Goal: Task Accomplishment & Management: Complete application form

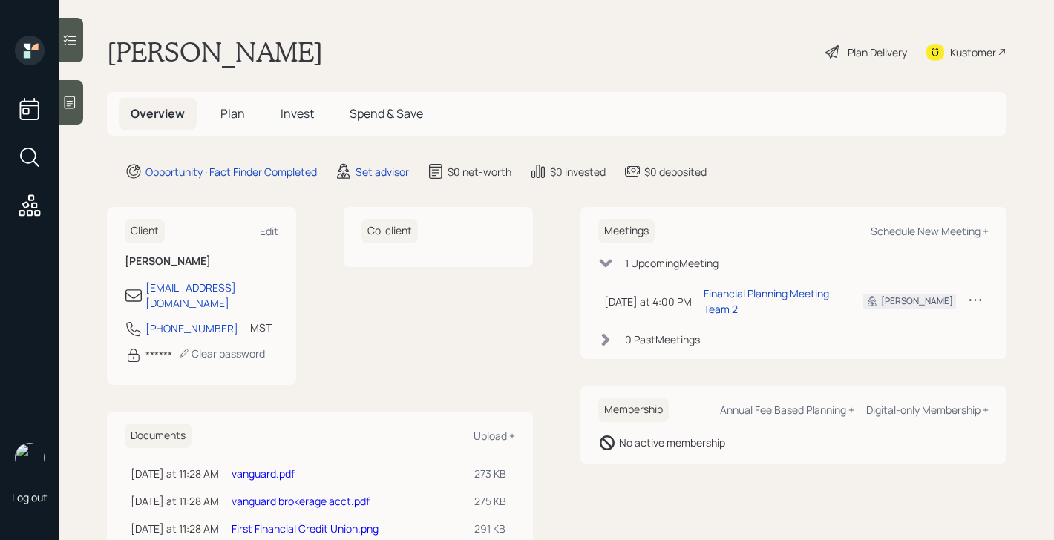
click at [237, 117] on span "Plan" at bounding box center [232, 113] width 24 height 16
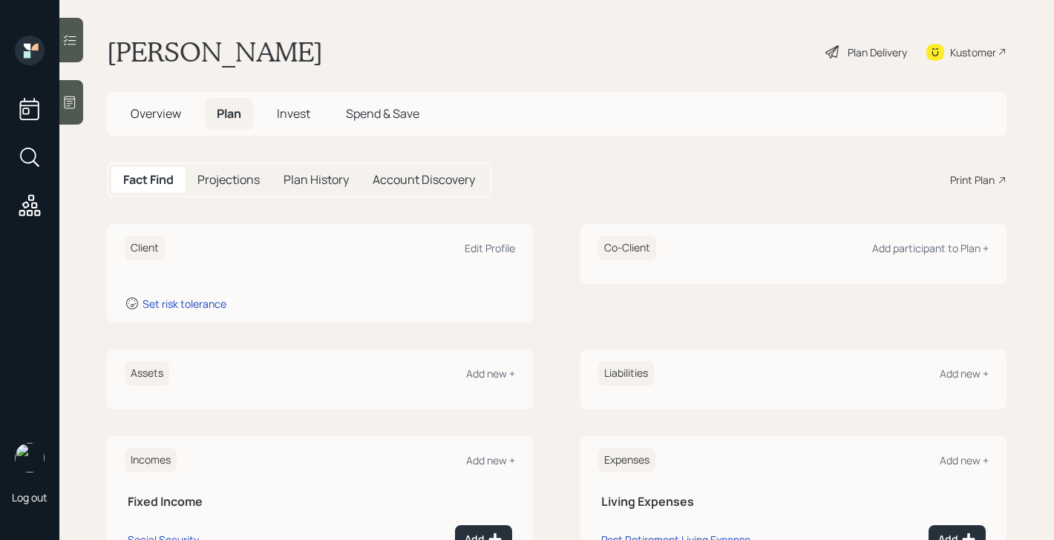
click at [484, 381] on div "Assets Add new +" at bounding box center [320, 373] width 390 height 24
click at [487, 375] on div "Add new +" at bounding box center [490, 374] width 49 height 14
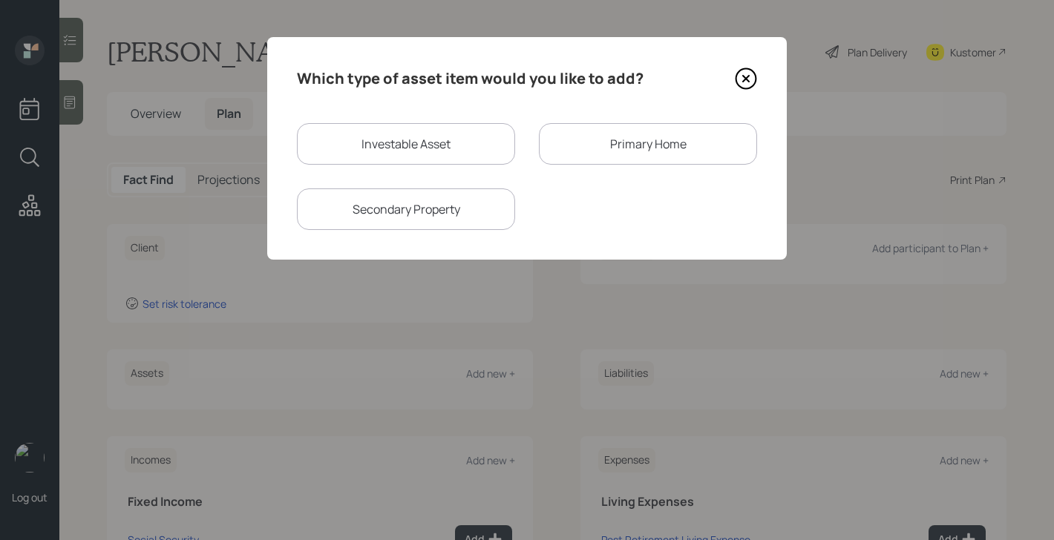
click at [450, 137] on div "Investable Asset" at bounding box center [406, 144] width 218 height 42
select select "taxable"
select select "balanced"
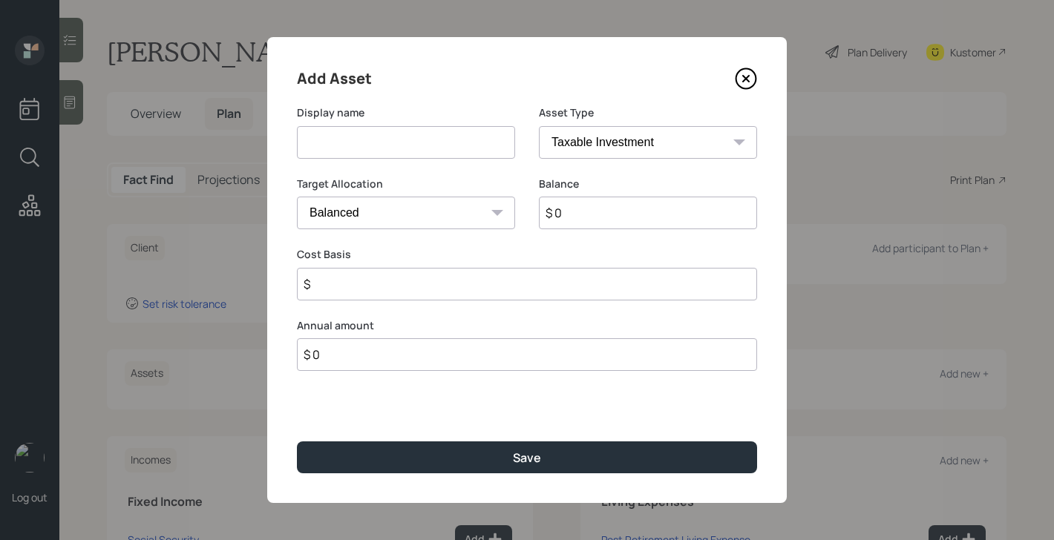
click at [439, 148] on input at bounding box center [406, 142] width 218 height 33
type input "Vanguard Account"
click at [603, 220] on input "$ 0" at bounding box center [648, 213] width 218 height 33
type input "$ 150,000"
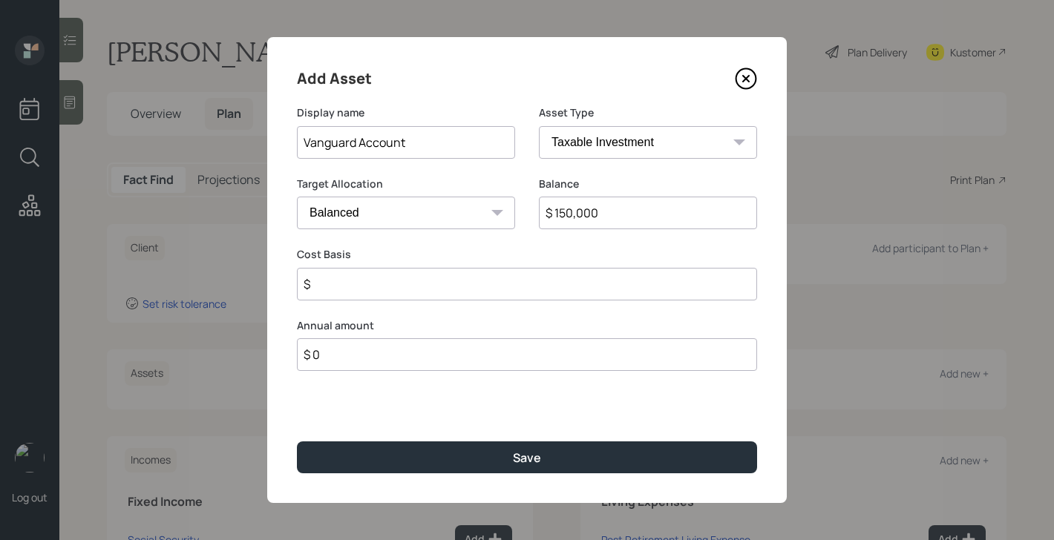
click at [571, 281] on input "$" at bounding box center [527, 284] width 460 height 33
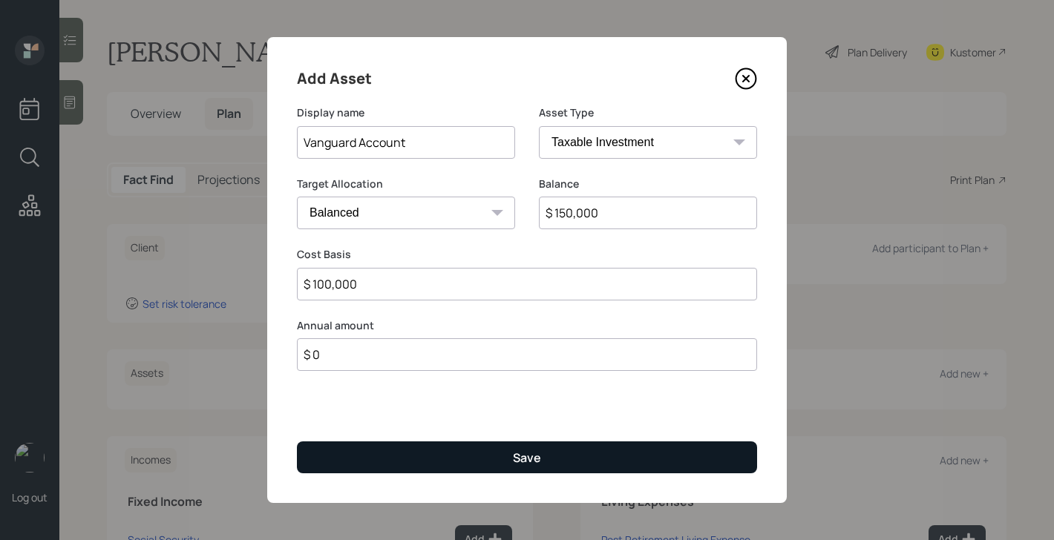
type input "$ 100,000"
click at [577, 452] on button "Save" at bounding box center [527, 458] width 460 height 32
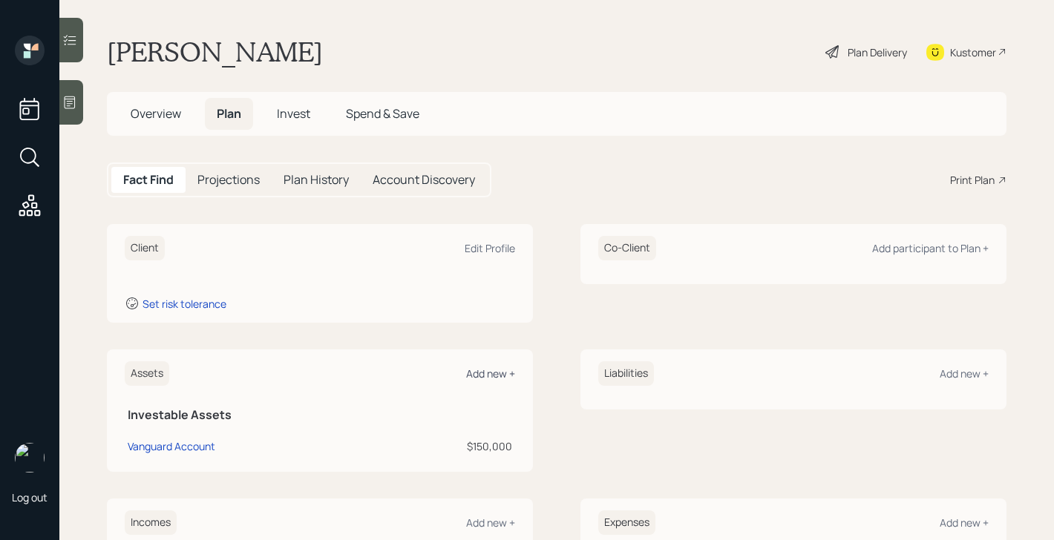
click at [506, 372] on div "Add new +" at bounding box center [490, 374] width 49 height 14
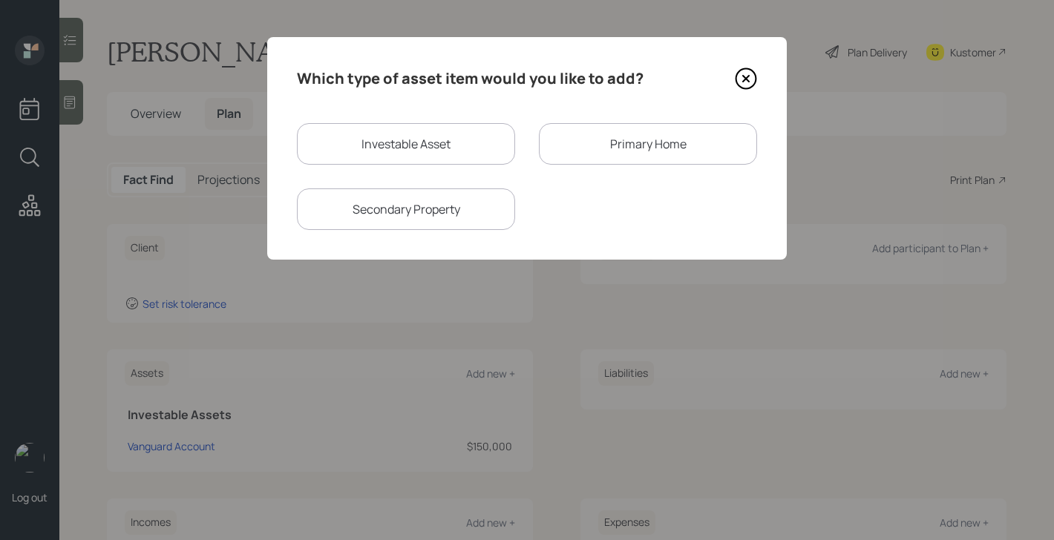
click at [609, 129] on div "Primary Home" at bounding box center [648, 144] width 218 height 42
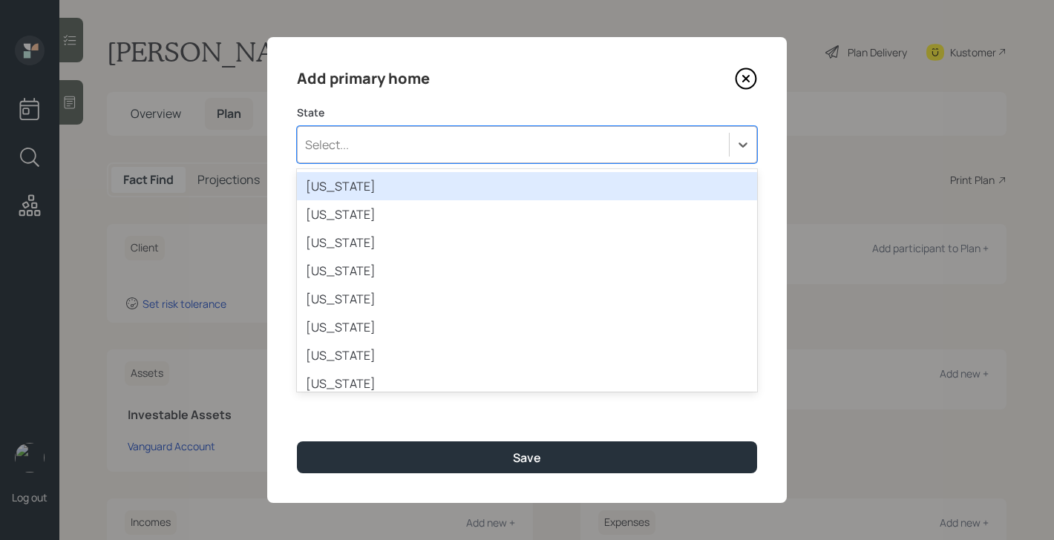
click at [537, 149] on div "Select..." at bounding box center [513, 144] width 431 height 25
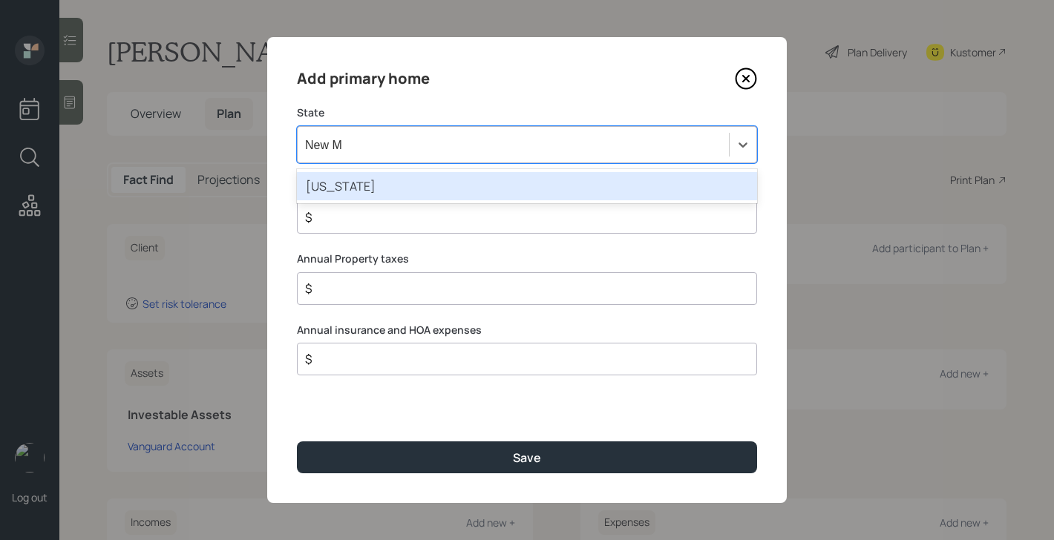
type input "New Me"
click at [526, 181] on div "[US_STATE]" at bounding box center [527, 186] width 460 height 28
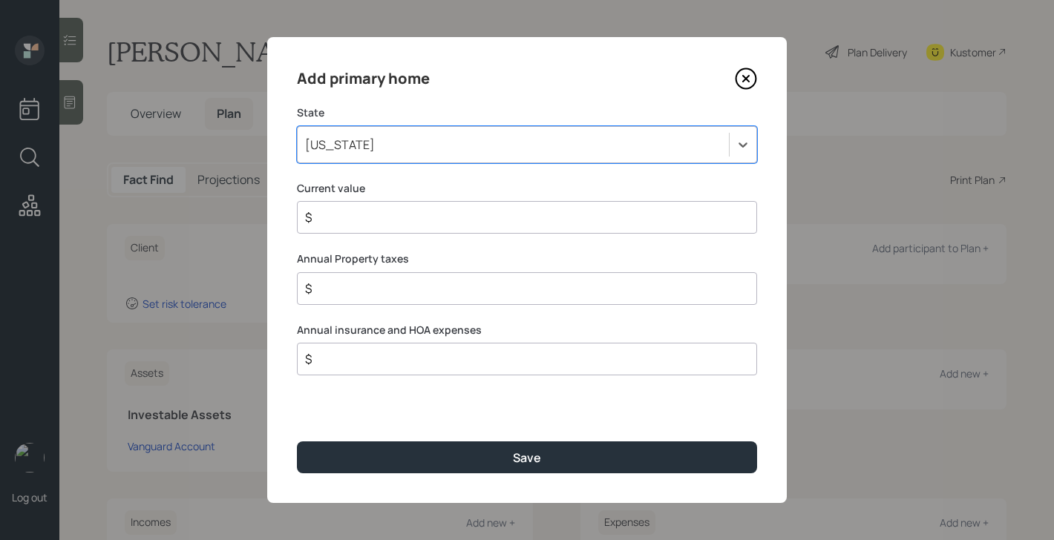
click at [515, 215] on input "$" at bounding box center [521, 218] width 435 height 18
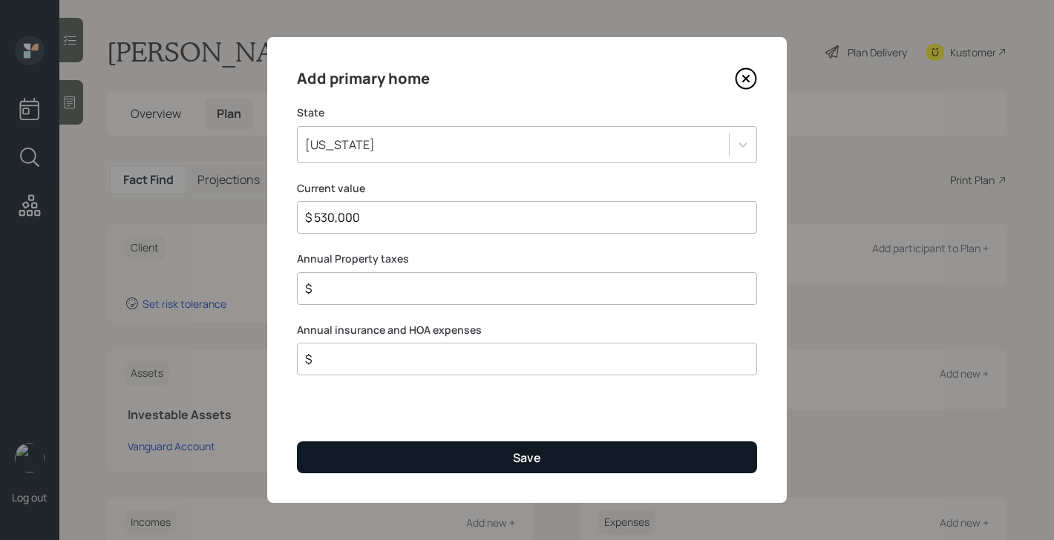
type input "$ 530,000"
click at [453, 450] on button "Save" at bounding box center [527, 458] width 460 height 32
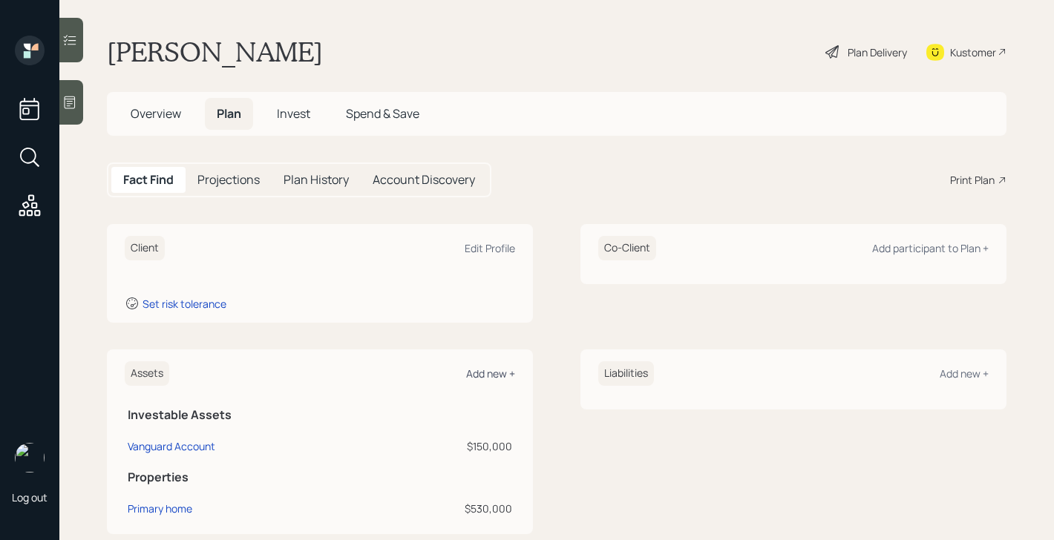
click at [493, 370] on div "Add new +" at bounding box center [490, 374] width 49 height 14
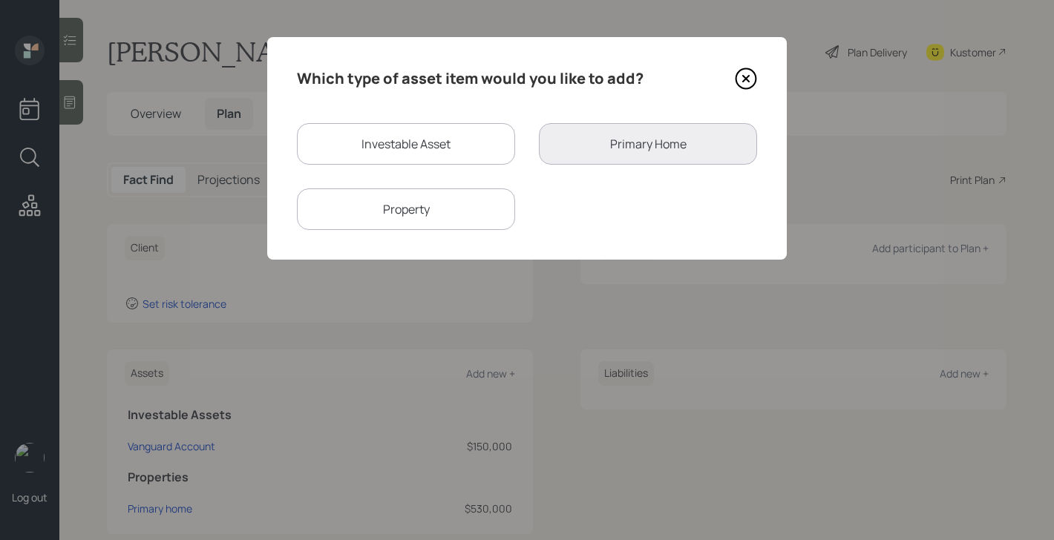
click at [433, 153] on div "Investable Asset" at bounding box center [406, 144] width 218 height 42
select select "taxable"
select select "balanced"
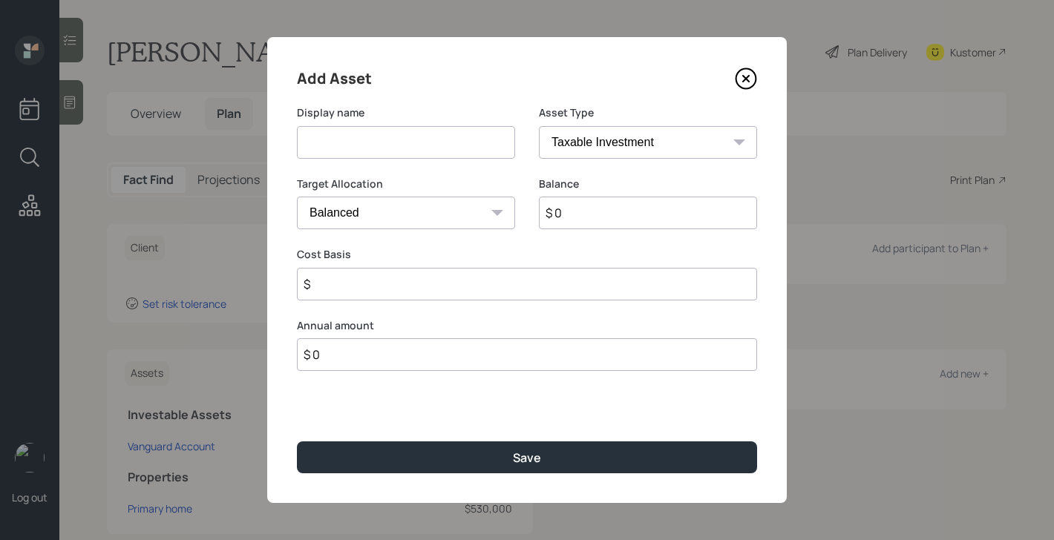
click at [433, 155] on input at bounding box center [406, 142] width 218 height 33
type input "Cash"
click at [662, 137] on select "SEP [PERSON_NAME] IRA 401(k) [PERSON_NAME] 401(k) 403(b) [PERSON_NAME] 403(b) 4…" at bounding box center [648, 142] width 218 height 33
select select "cash"
click at [539, 126] on select "SEP [PERSON_NAME] IRA 401(k) [PERSON_NAME] 401(k) 403(b) [PERSON_NAME] 403(b) 4…" at bounding box center [648, 142] width 218 height 33
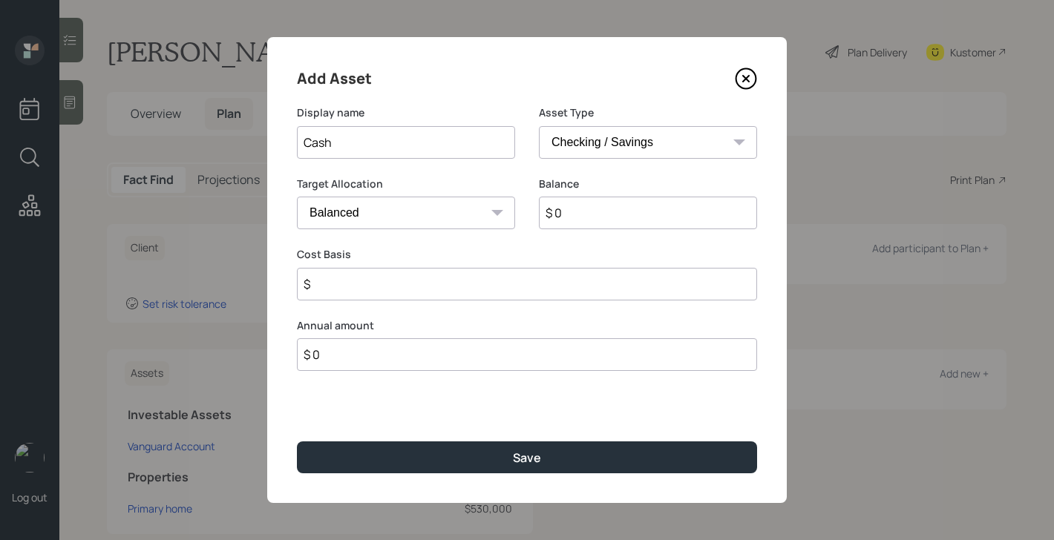
type input "$"
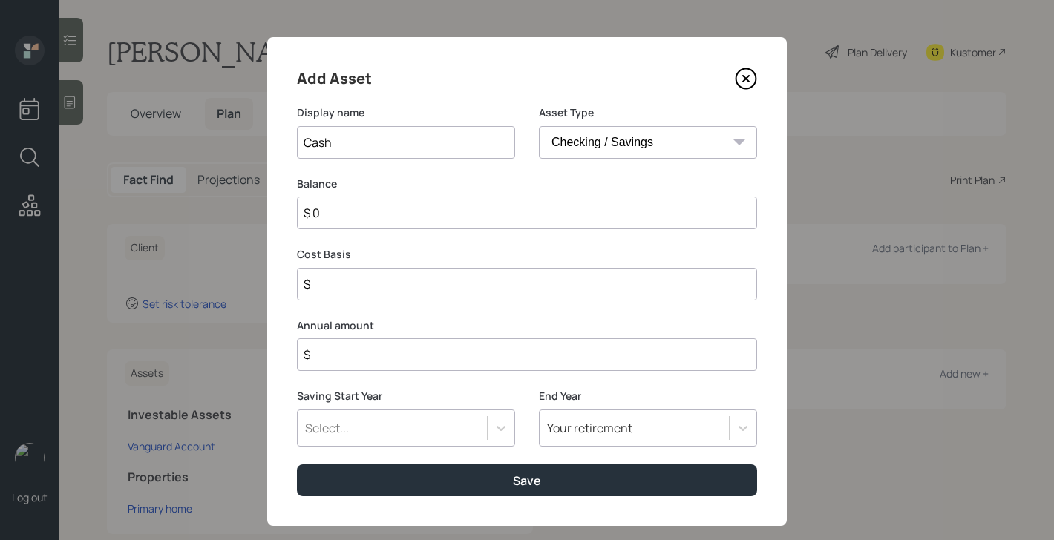
click at [527, 224] on input "$ 0" at bounding box center [527, 213] width 460 height 33
type input "$ 3"
type input "$ 30"
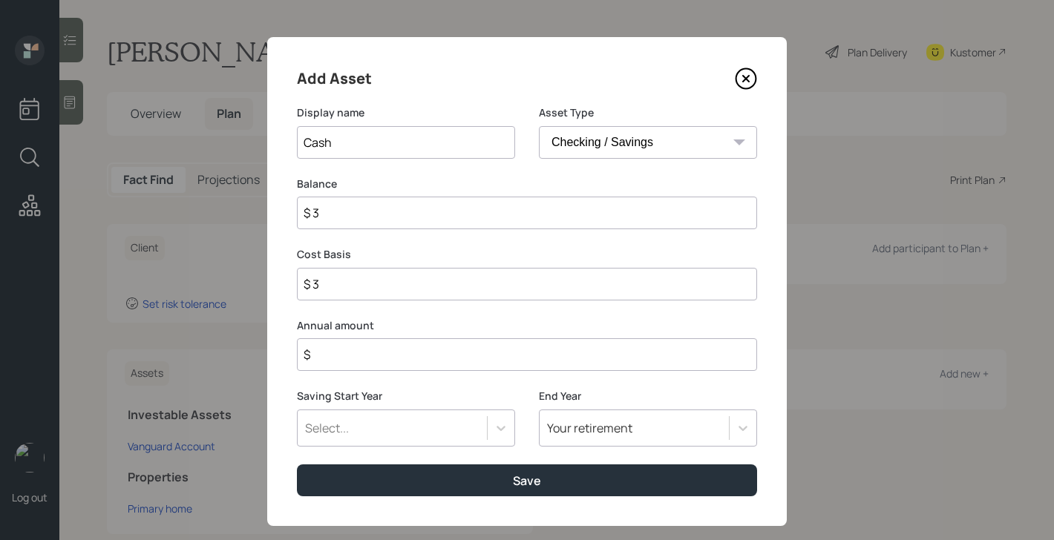
type input "$ 30"
type input "$ 300"
type input "$ 3,000"
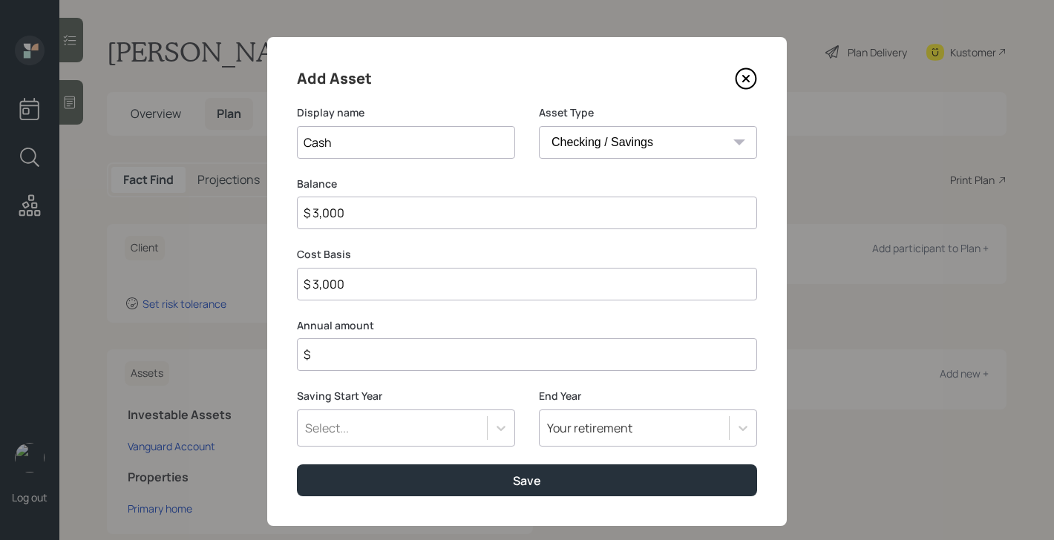
type input "$ 30,000"
type input "$ 3,000"
click at [499, 359] on input "$" at bounding box center [527, 354] width 460 height 33
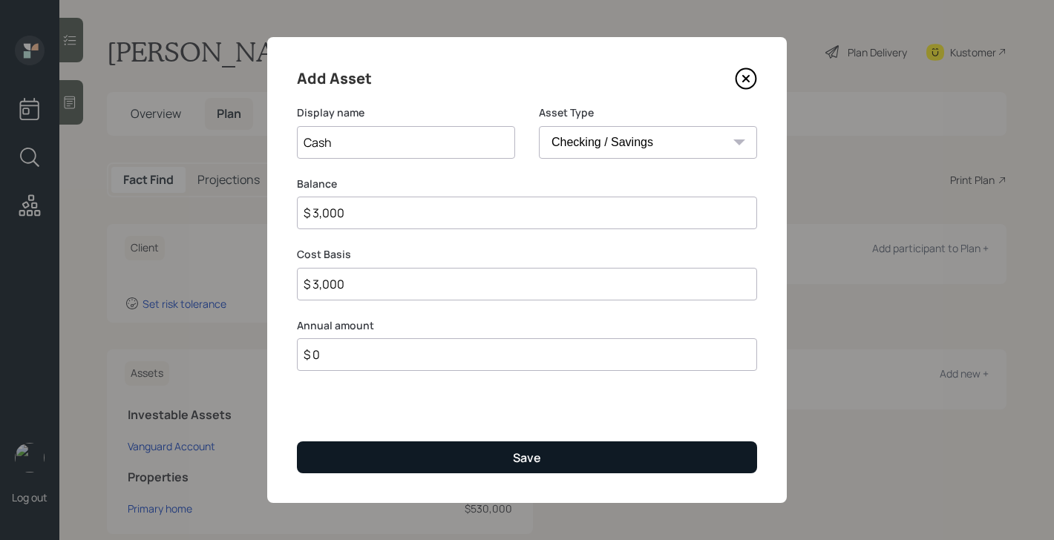
type input "$ 0"
click at [488, 456] on button "Save" at bounding box center [527, 458] width 460 height 32
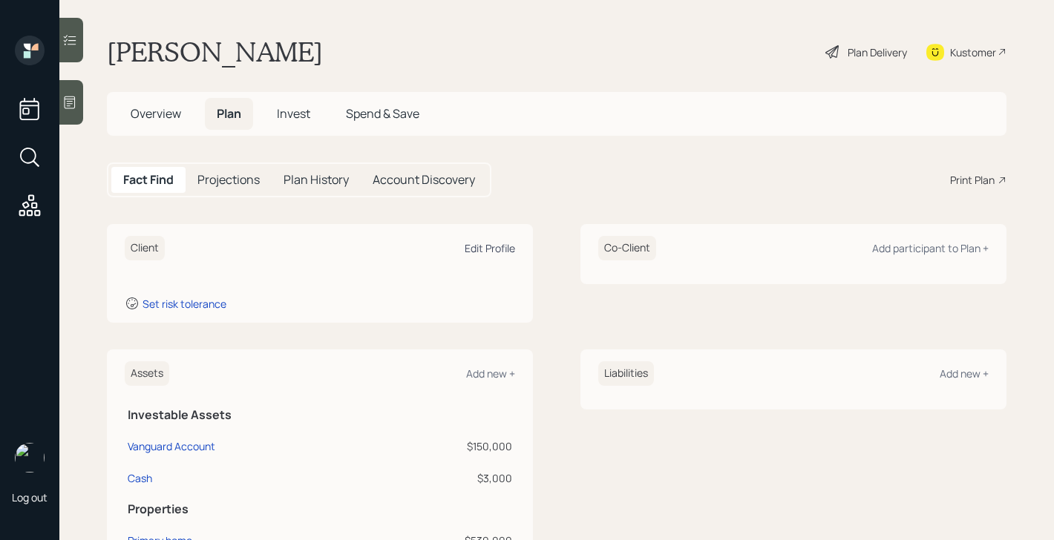
click at [499, 252] on div "Edit Profile" at bounding box center [490, 248] width 50 height 14
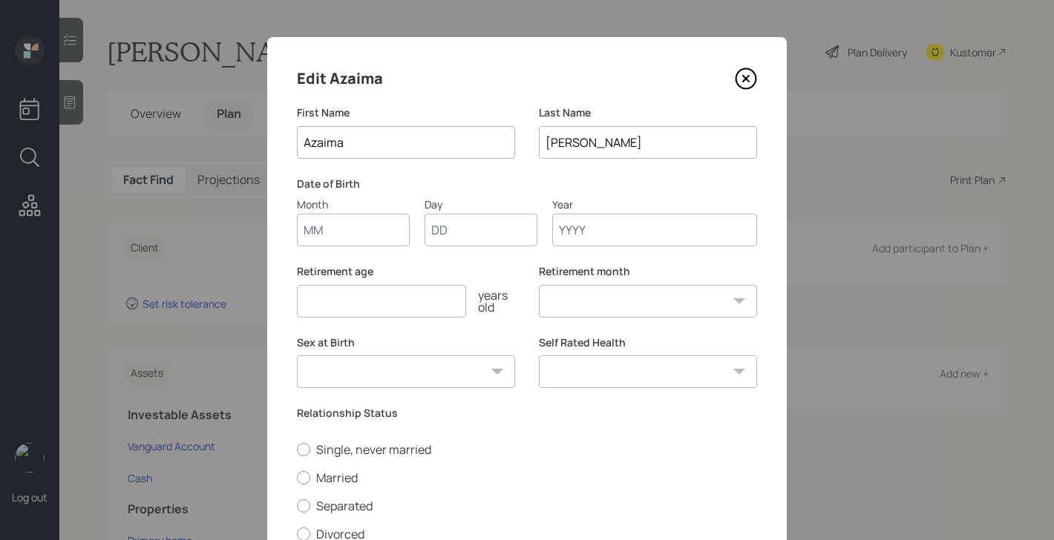
click at [368, 239] on input "Month" at bounding box center [353, 230] width 113 height 33
type input "01"
type input "1956"
select select "1"
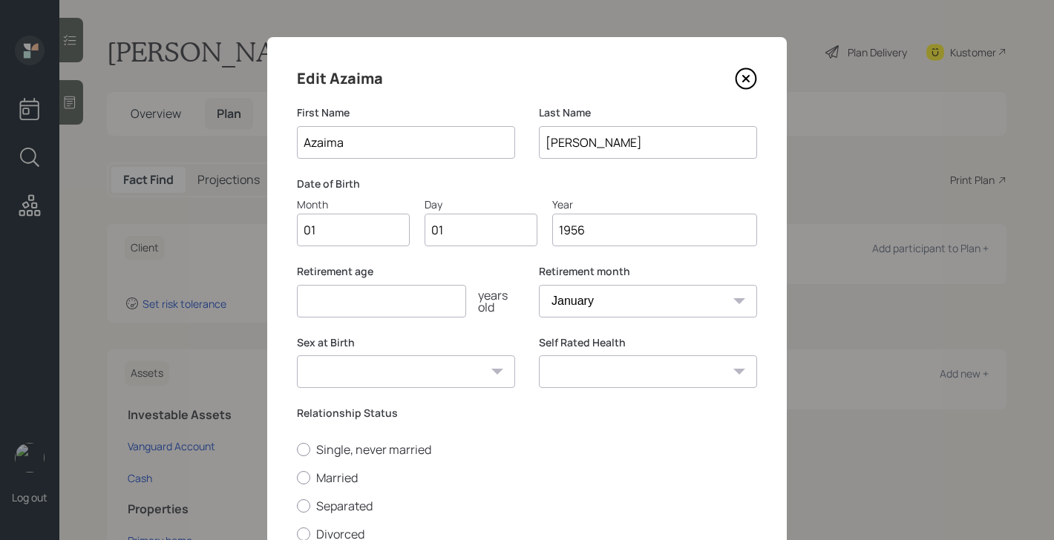
type input "1956"
click at [328, 301] on input "number" at bounding box center [381, 301] width 169 height 33
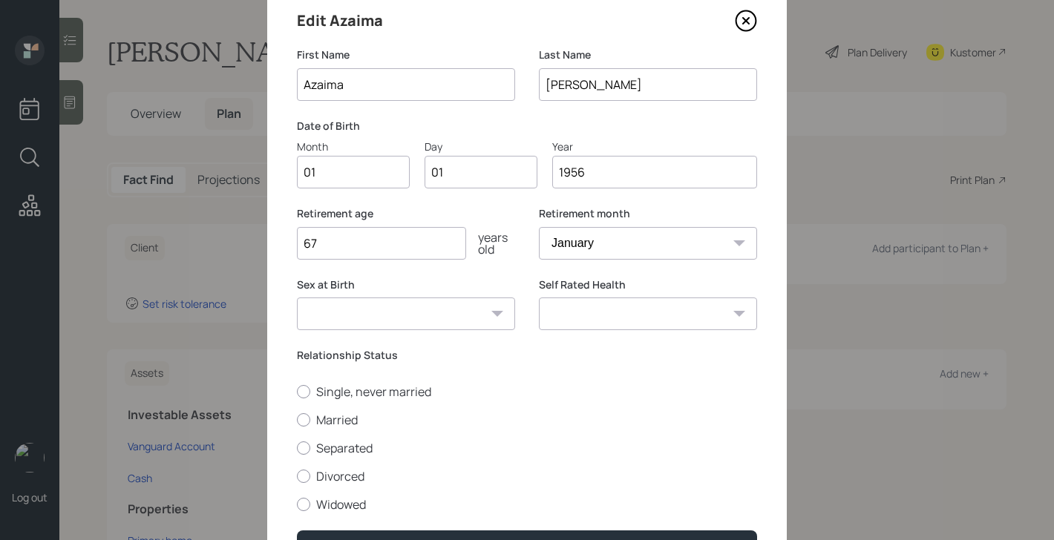
scroll to position [66, 0]
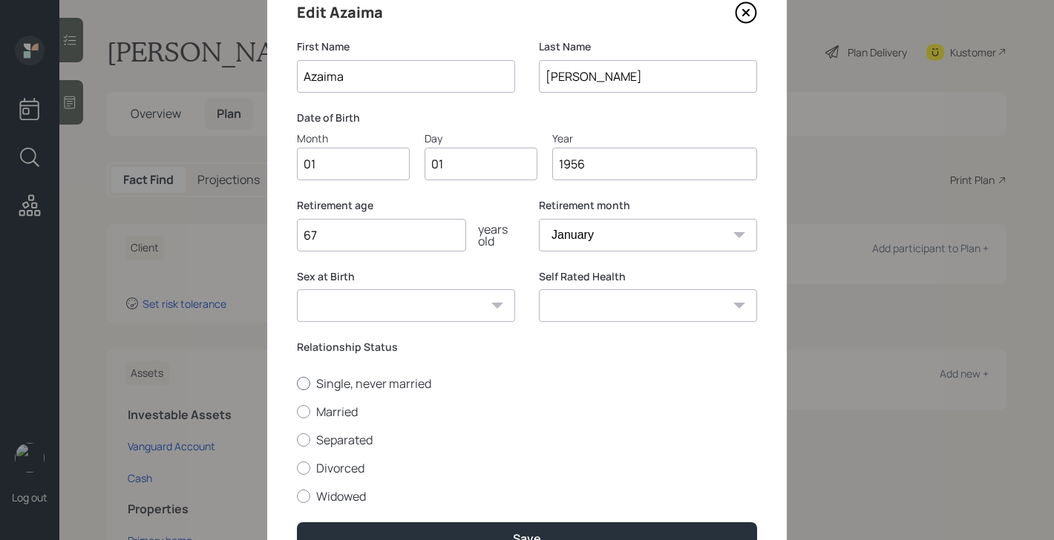
type input "67"
click at [393, 384] on label "Single, never married" at bounding box center [527, 384] width 460 height 16
click at [297, 384] on input "Single, never married" at bounding box center [296, 383] width 1 height 1
radio input "true"
click at [414, 309] on select "[DEMOGRAPHIC_DATA] [DEMOGRAPHIC_DATA] Other / Prefer not to say" at bounding box center [406, 305] width 218 height 33
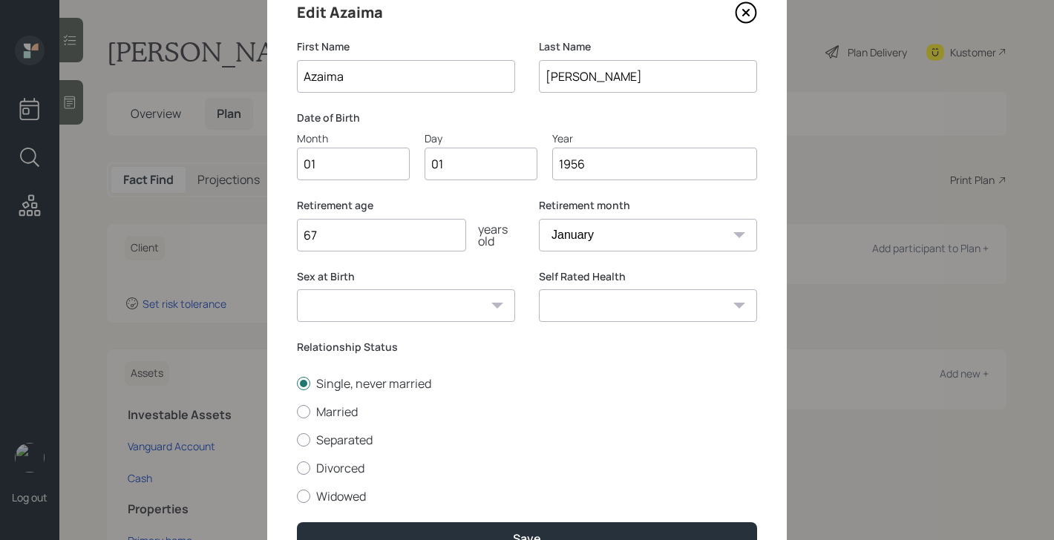
select select "[DEMOGRAPHIC_DATA]"
click at [297, 289] on select "[DEMOGRAPHIC_DATA] [DEMOGRAPHIC_DATA] Other / Prefer not to say" at bounding box center [406, 305] width 218 height 33
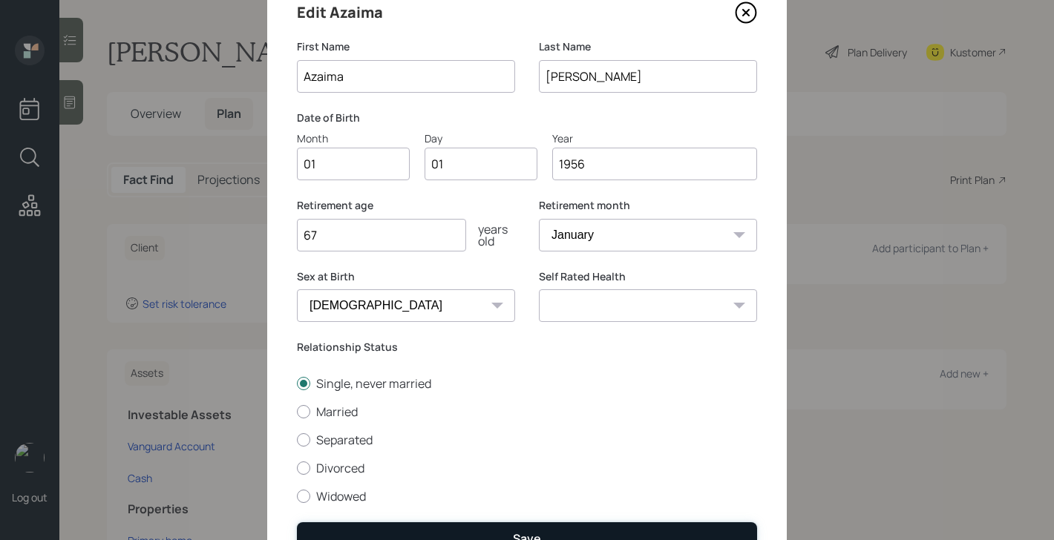
click at [504, 531] on button "Save" at bounding box center [527, 538] width 460 height 32
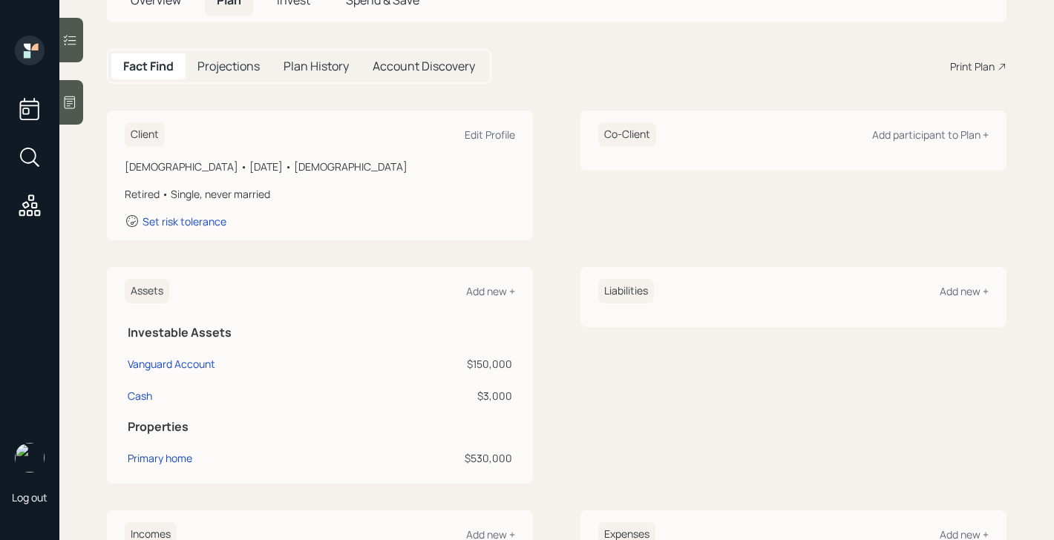
scroll to position [53, 0]
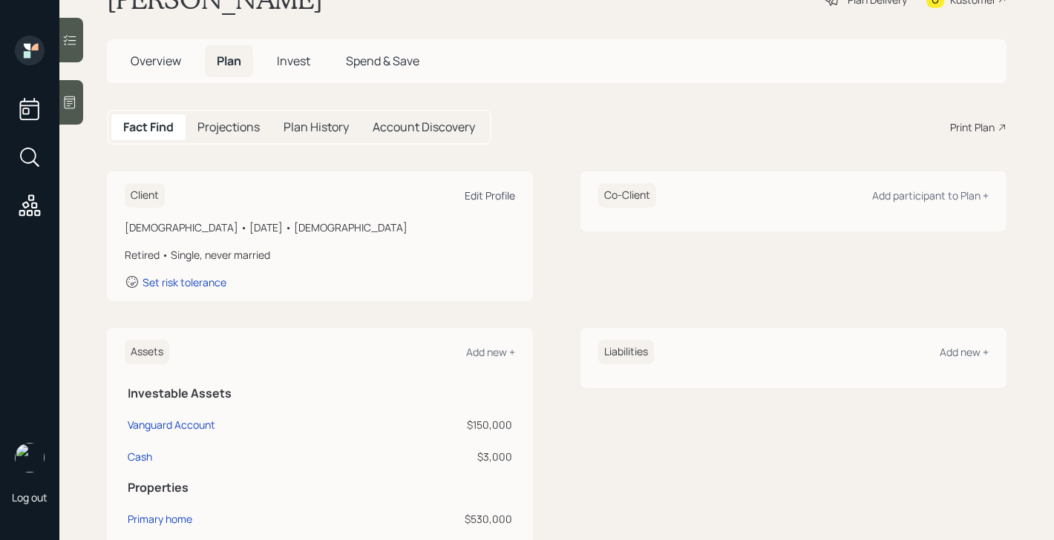
click at [510, 194] on div "Edit Profile" at bounding box center [490, 196] width 50 height 14
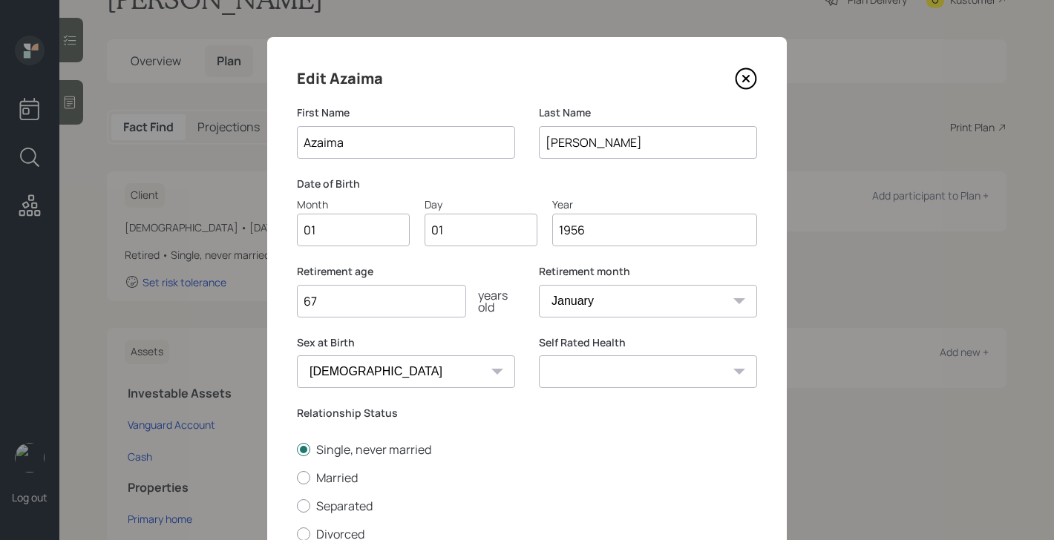
click at [382, 375] on select "[DEMOGRAPHIC_DATA] [DEMOGRAPHIC_DATA] Other / Prefer not to say" at bounding box center [406, 371] width 218 height 33
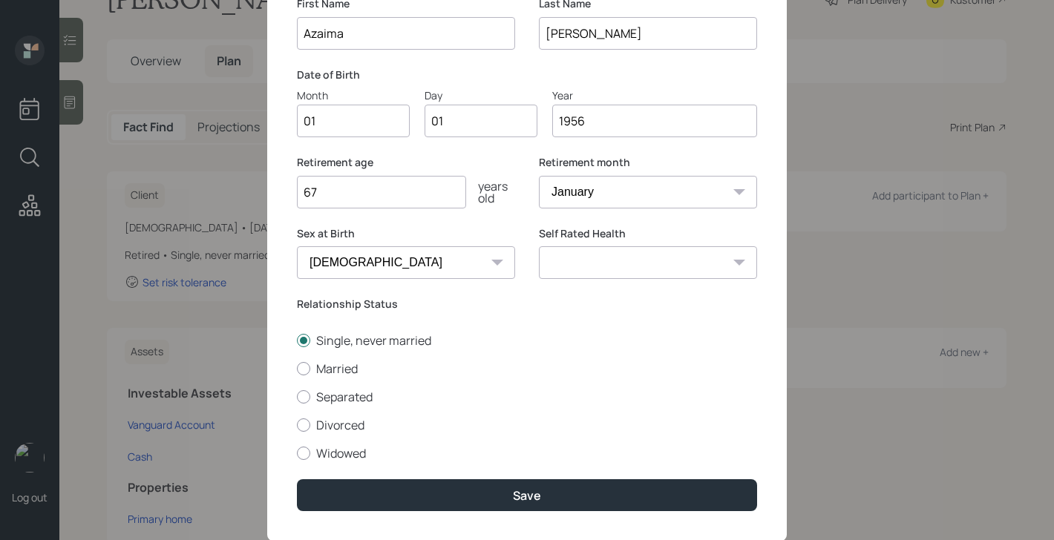
scroll to position [148, 0]
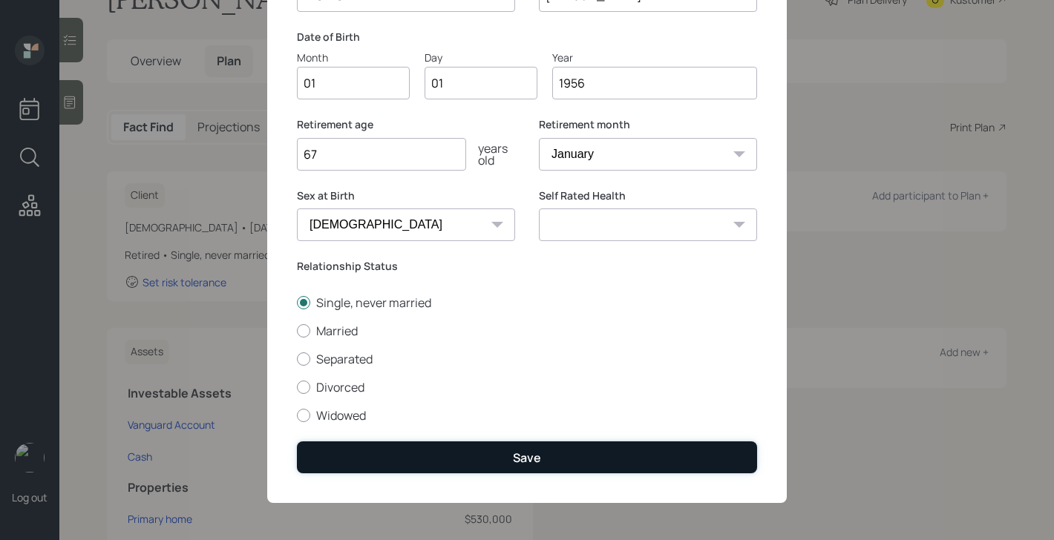
click at [494, 465] on button "Save" at bounding box center [527, 458] width 460 height 32
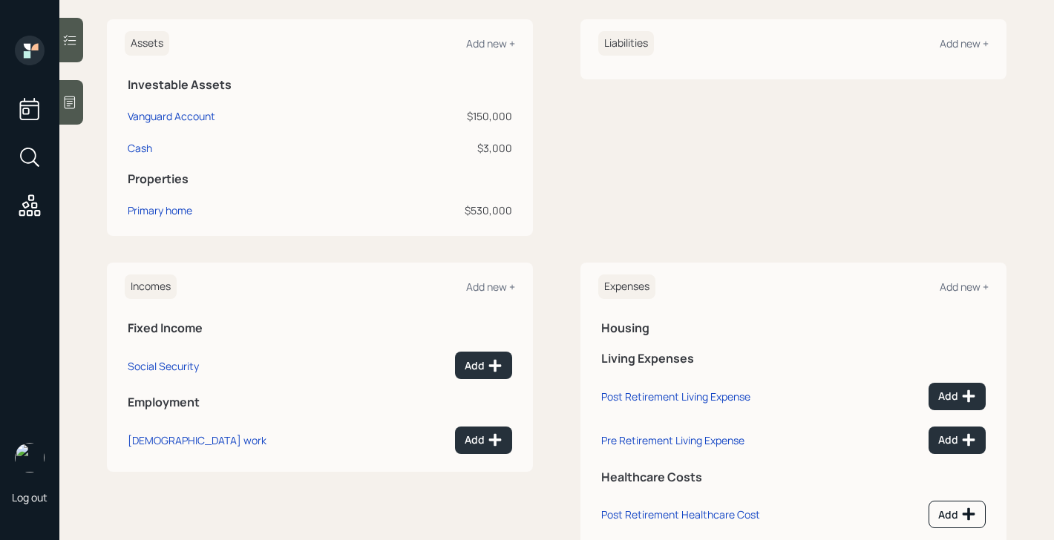
scroll to position [403, 0]
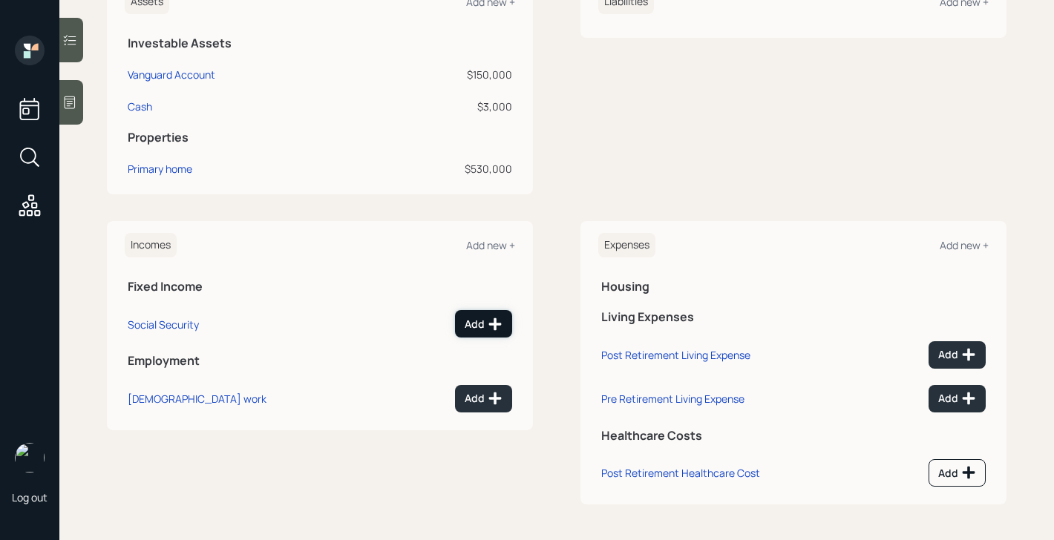
click at [481, 330] on div "Add" at bounding box center [484, 324] width 38 height 15
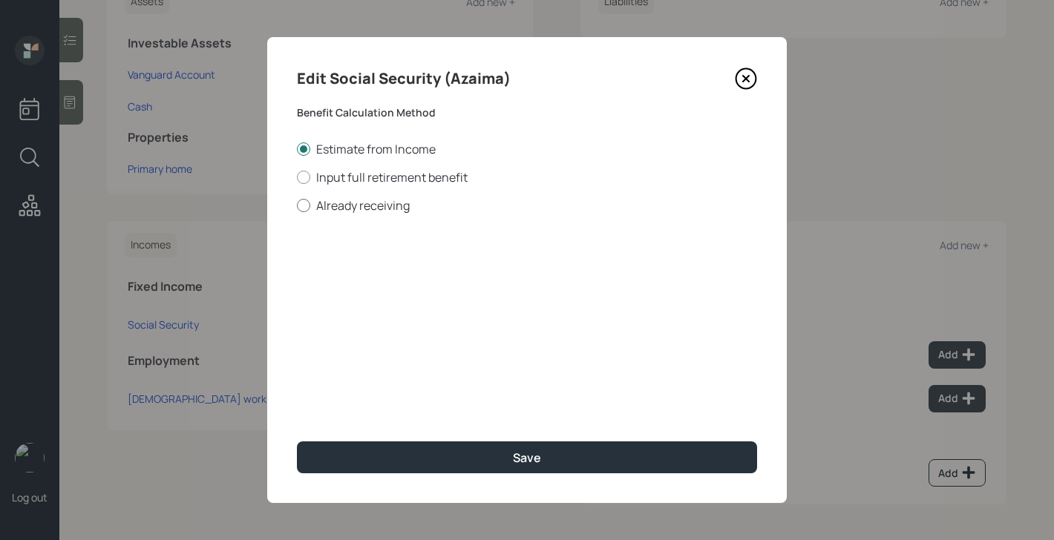
click at [404, 209] on label "Already receiving" at bounding box center [527, 205] width 460 height 16
click at [297, 206] on input "Already receiving" at bounding box center [296, 205] width 1 height 1
radio input "true"
click at [404, 263] on input "$" at bounding box center [527, 268] width 460 height 33
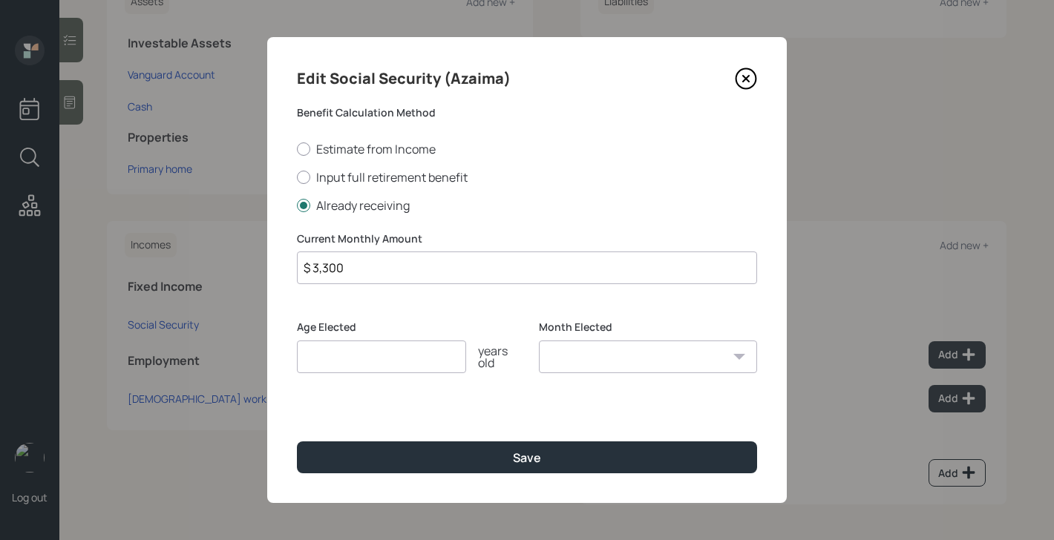
type input "$ 3,300"
click at [386, 360] on input "number" at bounding box center [381, 357] width 169 height 33
type input "67"
click at [582, 358] on select "January February March April May June July August September October November De…" at bounding box center [648, 357] width 218 height 33
select select "1"
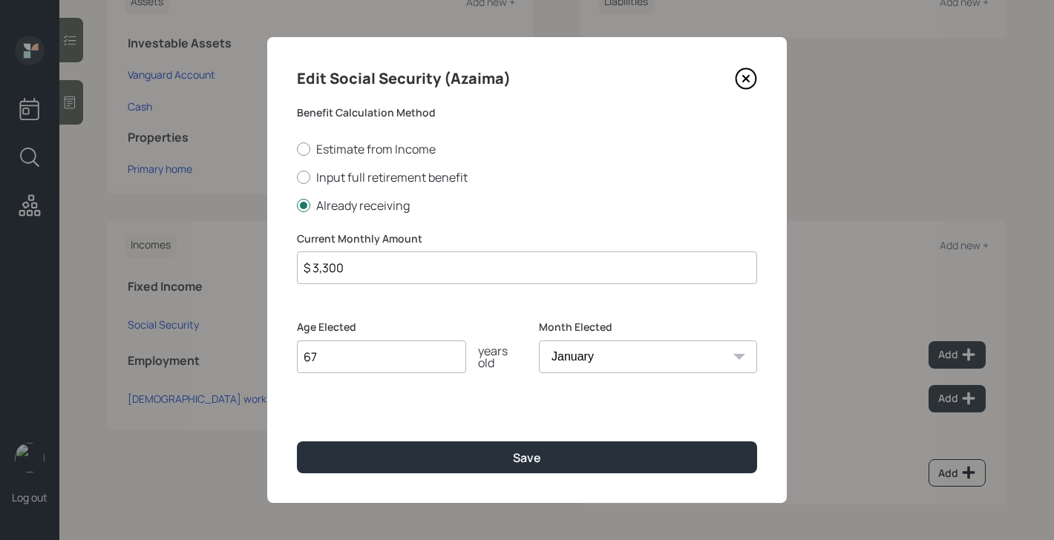
click at [539, 341] on select "January February March April May June July August September October November De…" at bounding box center [648, 357] width 218 height 33
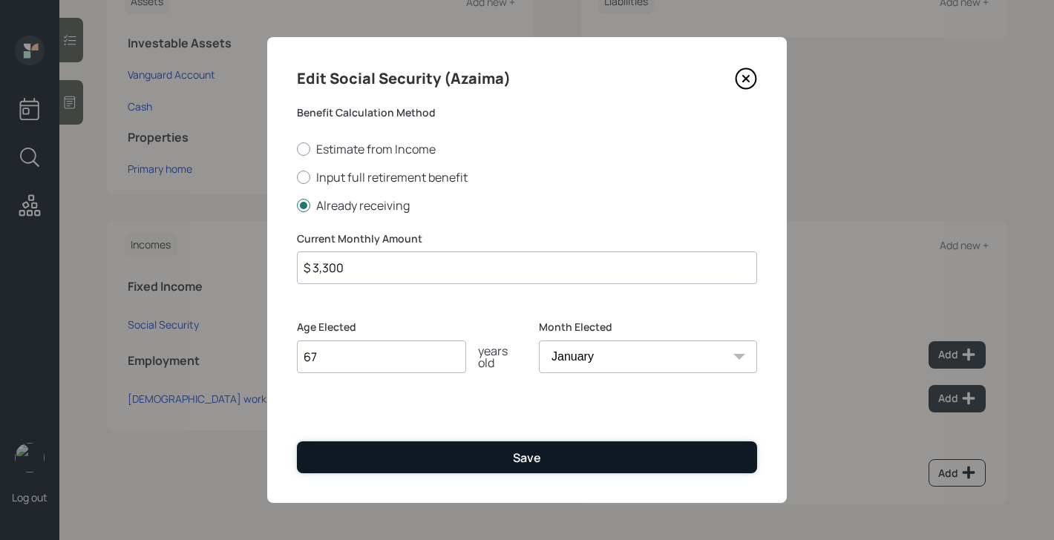
click at [508, 463] on button "Save" at bounding box center [527, 458] width 460 height 32
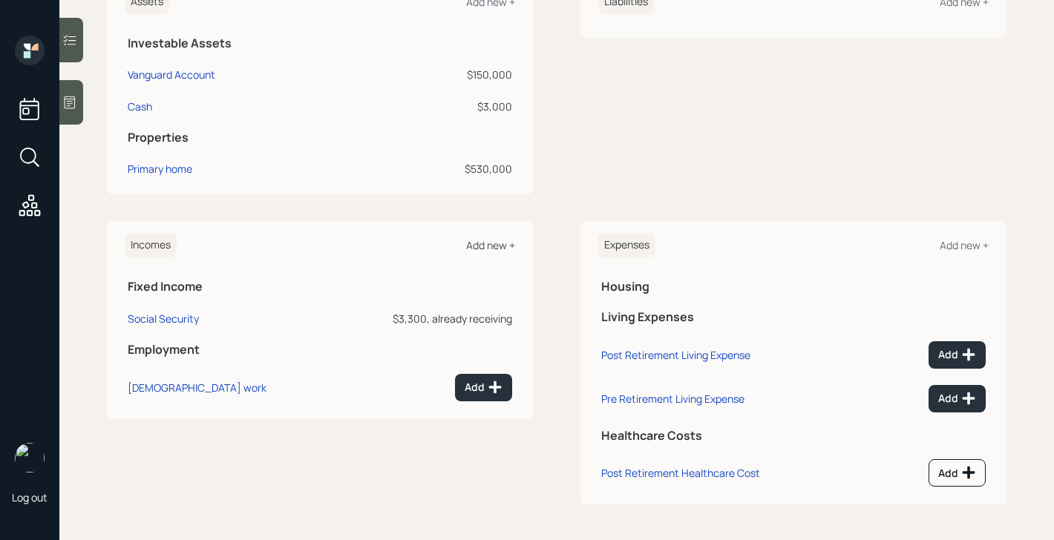
click at [493, 243] on div "Add new +" at bounding box center [490, 245] width 49 height 14
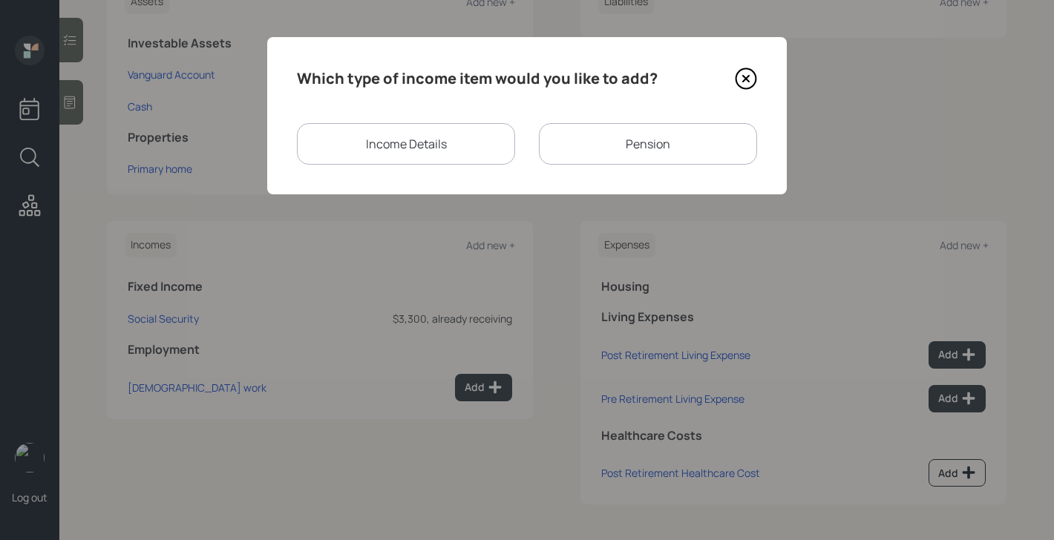
click at [429, 153] on div "Income Details" at bounding box center [406, 144] width 218 height 42
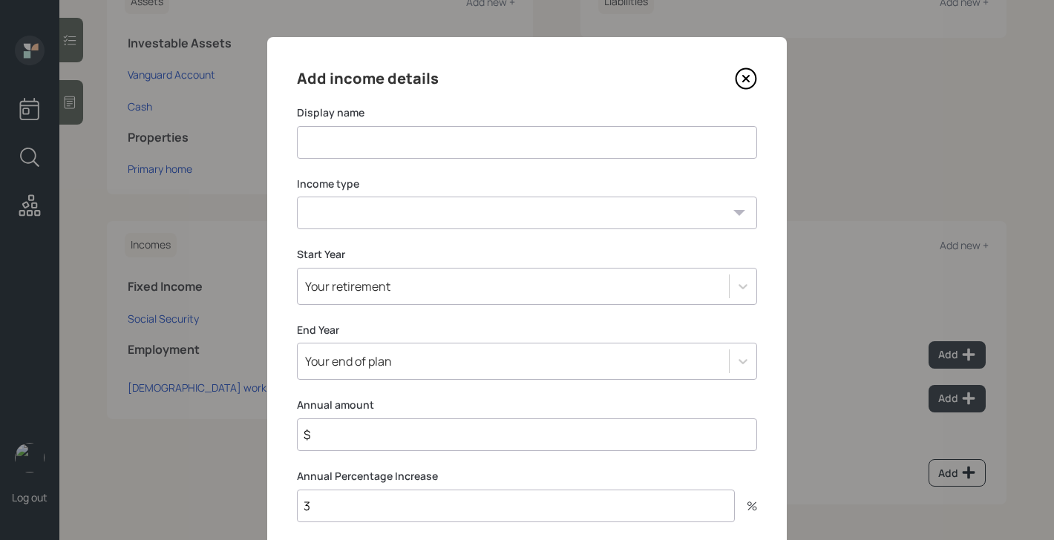
click at [429, 153] on input at bounding box center [527, 142] width 460 height 33
type input "Rental Income"
click at [422, 203] on select "[DEMOGRAPHIC_DATA] work [DEMOGRAPHIC_DATA] work Self employment Other" at bounding box center [527, 213] width 460 height 33
select select "other"
click at [297, 197] on select "[DEMOGRAPHIC_DATA] work [DEMOGRAPHIC_DATA] work Self employment Other" at bounding box center [527, 213] width 460 height 33
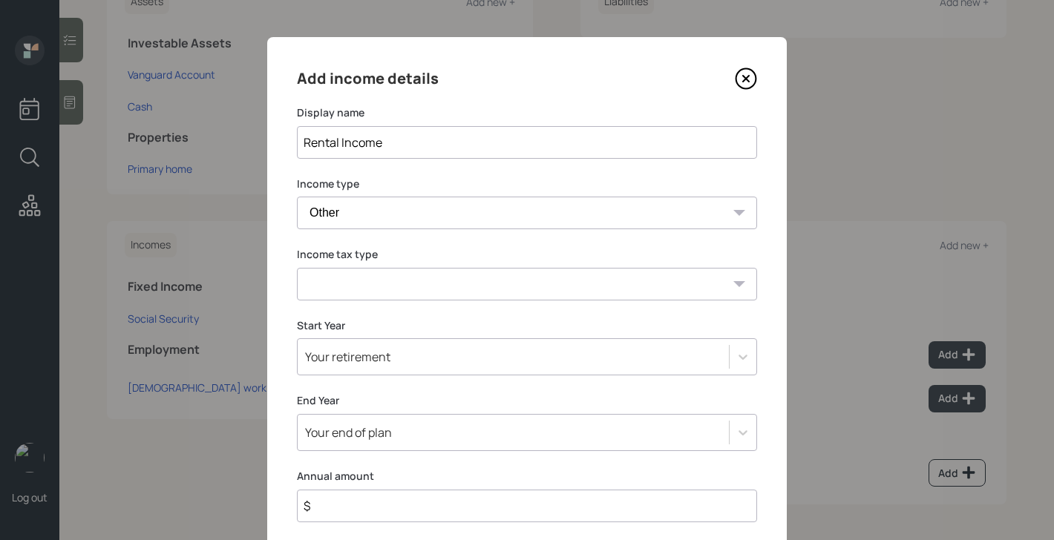
click at [393, 280] on select "Tax-free Earned Self Employment Alimony Royalties Pension / Annuity Interest Di…" at bounding box center [527, 284] width 460 height 33
select select "earned"
click at [297, 268] on select "Tax-free Earned Self Employment Alimony Royalties Pension / Annuity Interest Di…" at bounding box center [527, 284] width 460 height 33
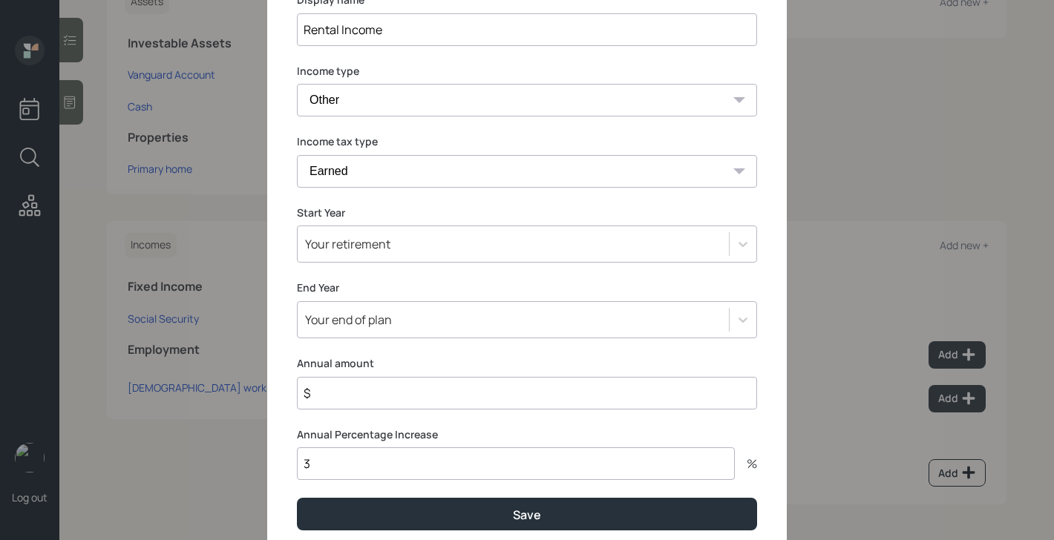
scroll to position [122, 0]
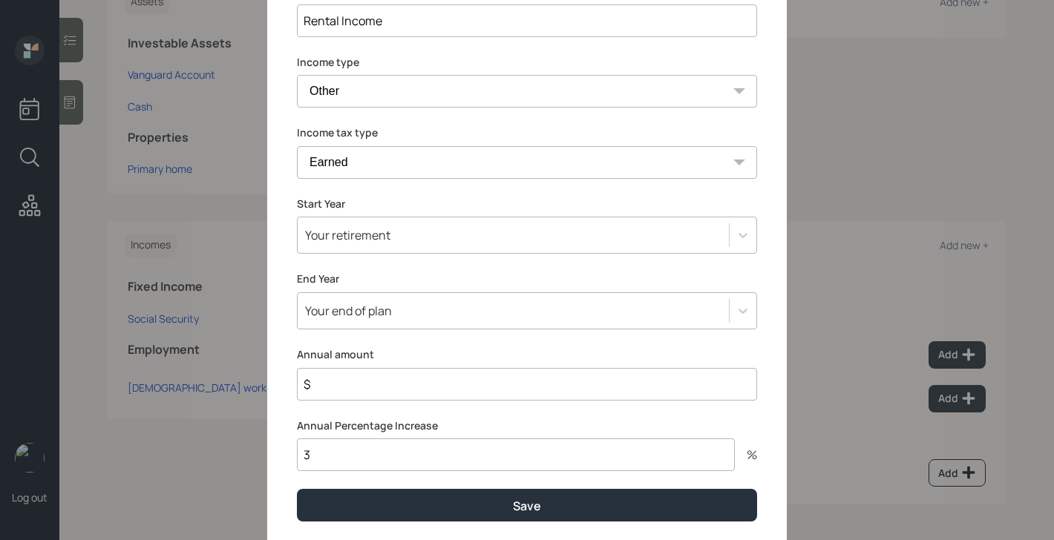
click at [419, 229] on div "Your retirement" at bounding box center [513, 235] width 431 height 25
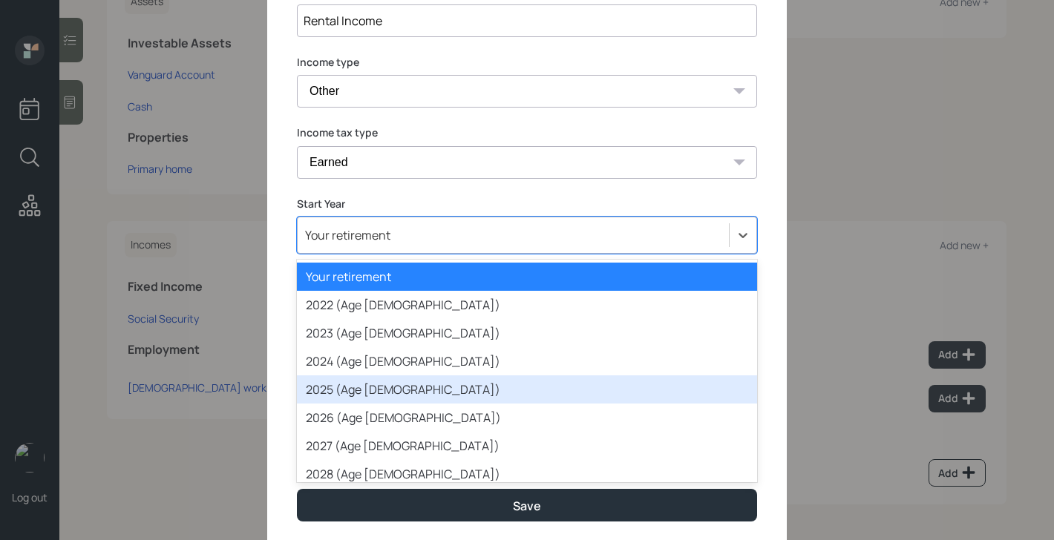
click at [358, 386] on div "2025 (Age [DEMOGRAPHIC_DATA])" at bounding box center [527, 390] width 460 height 28
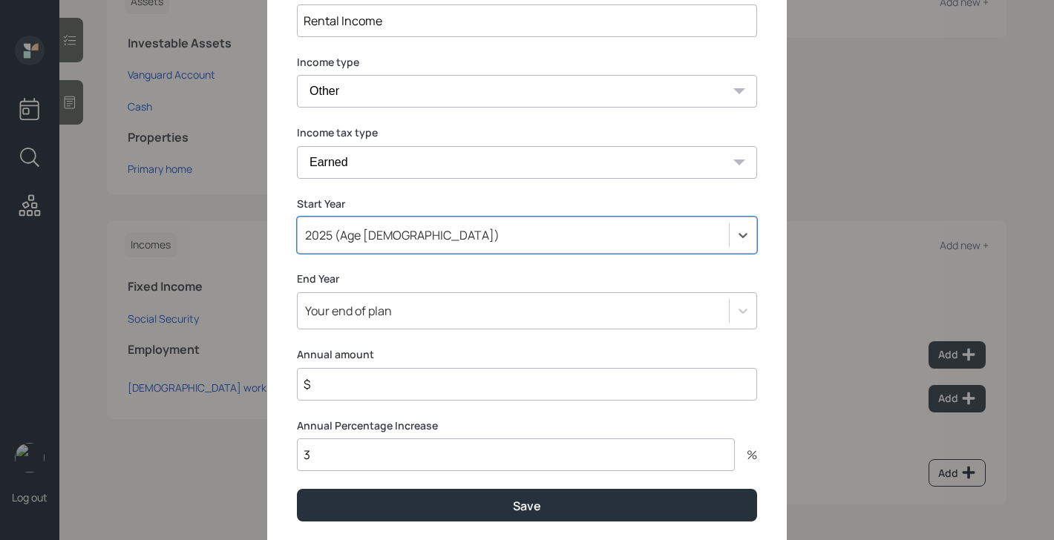
scroll to position [170, 0]
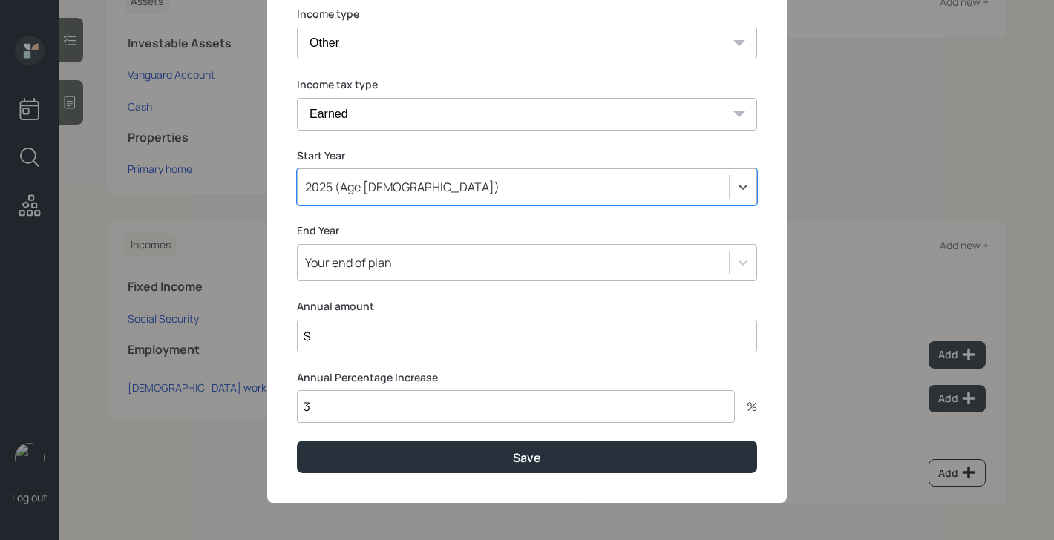
click at [353, 414] on input "3" at bounding box center [516, 406] width 438 height 33
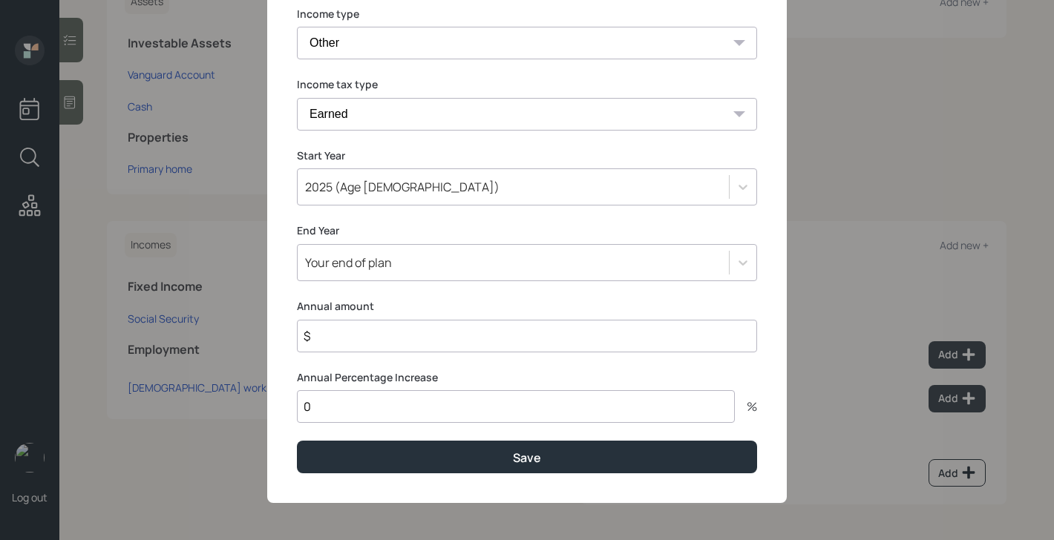
type input "0"
click at [382, 333] on input "$" at bounding box center [527, 336] width 460 height 33
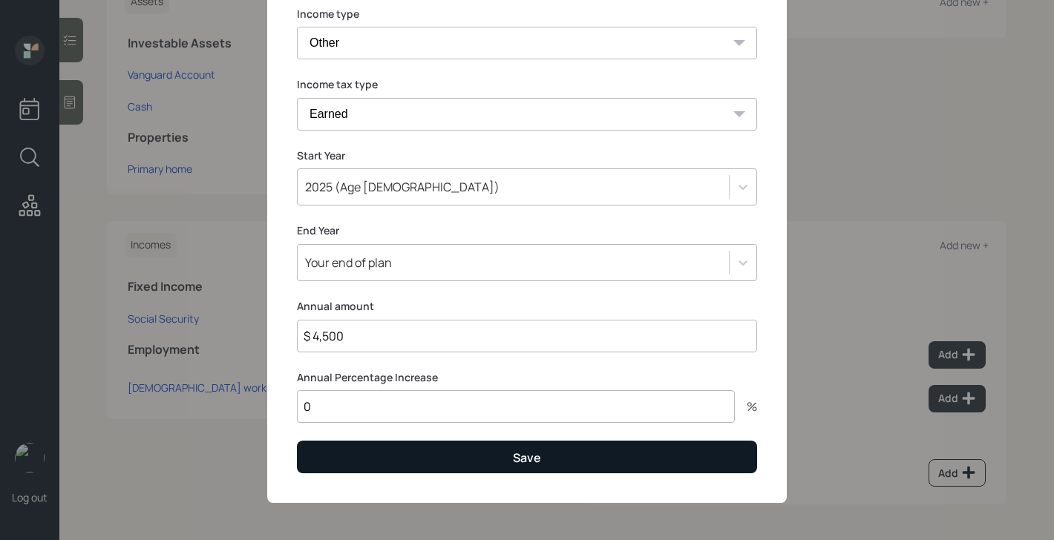
type input "$ 4,500"
click at [508, 460] on button "Save" at bounding box center [527, 457] width 460 height 32
